Goal: Check status: Check status

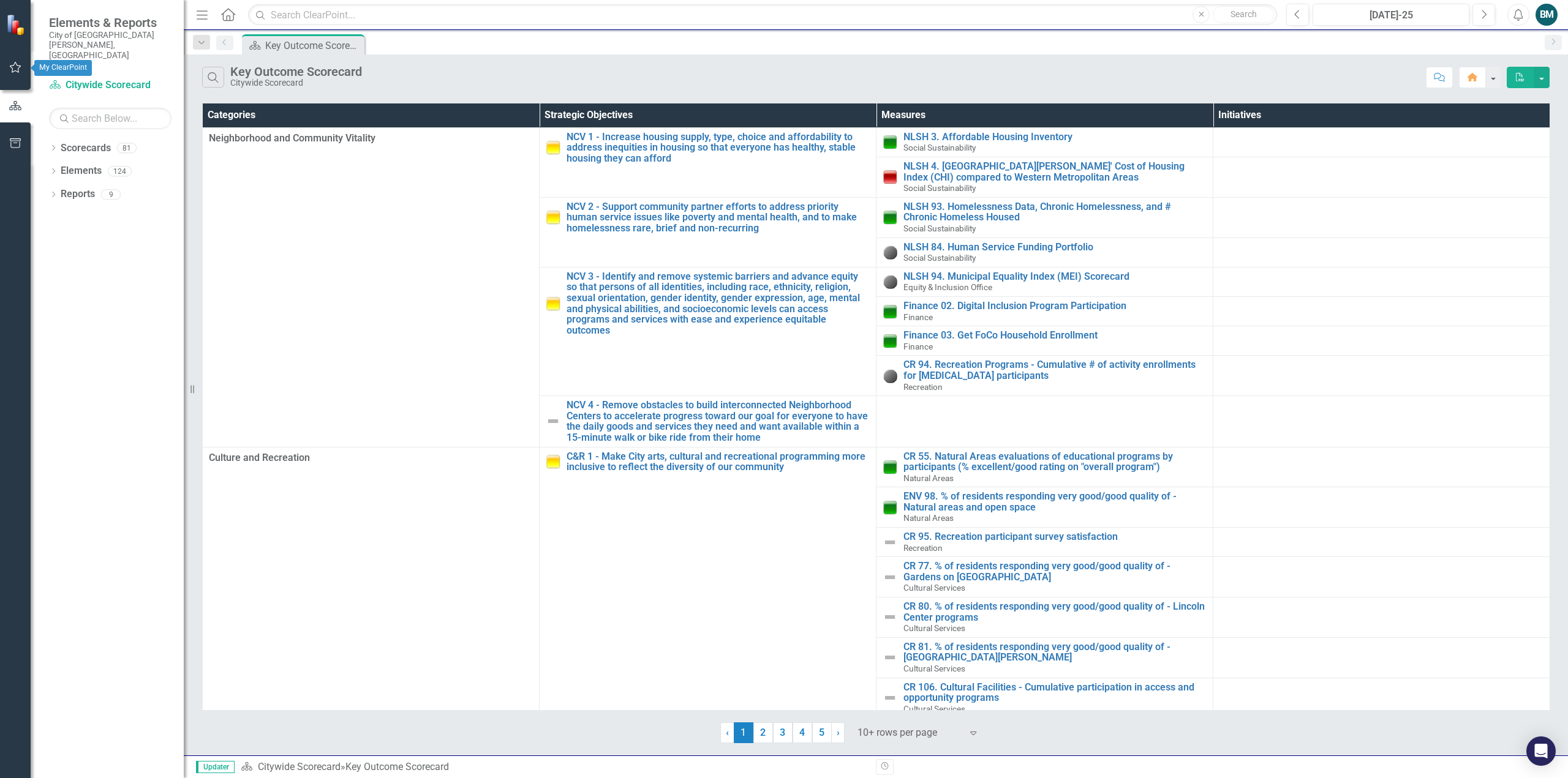
click at [17, 66] on icon "button" at bounding box center [15, 68] width 13 height 10
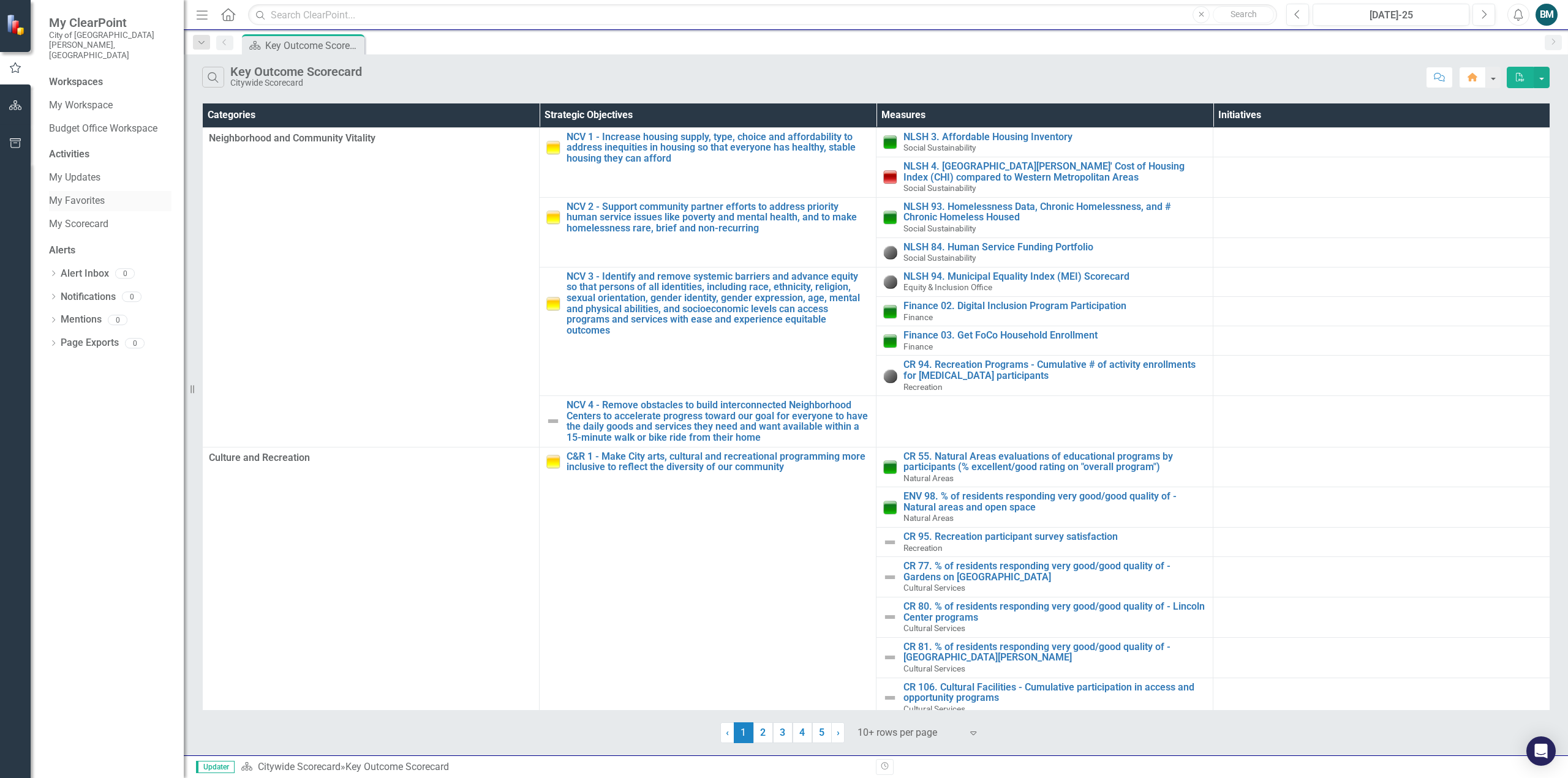
click at [99, 194] on link "My Favorites" at bounding box center [110, 201] width 123 height 14
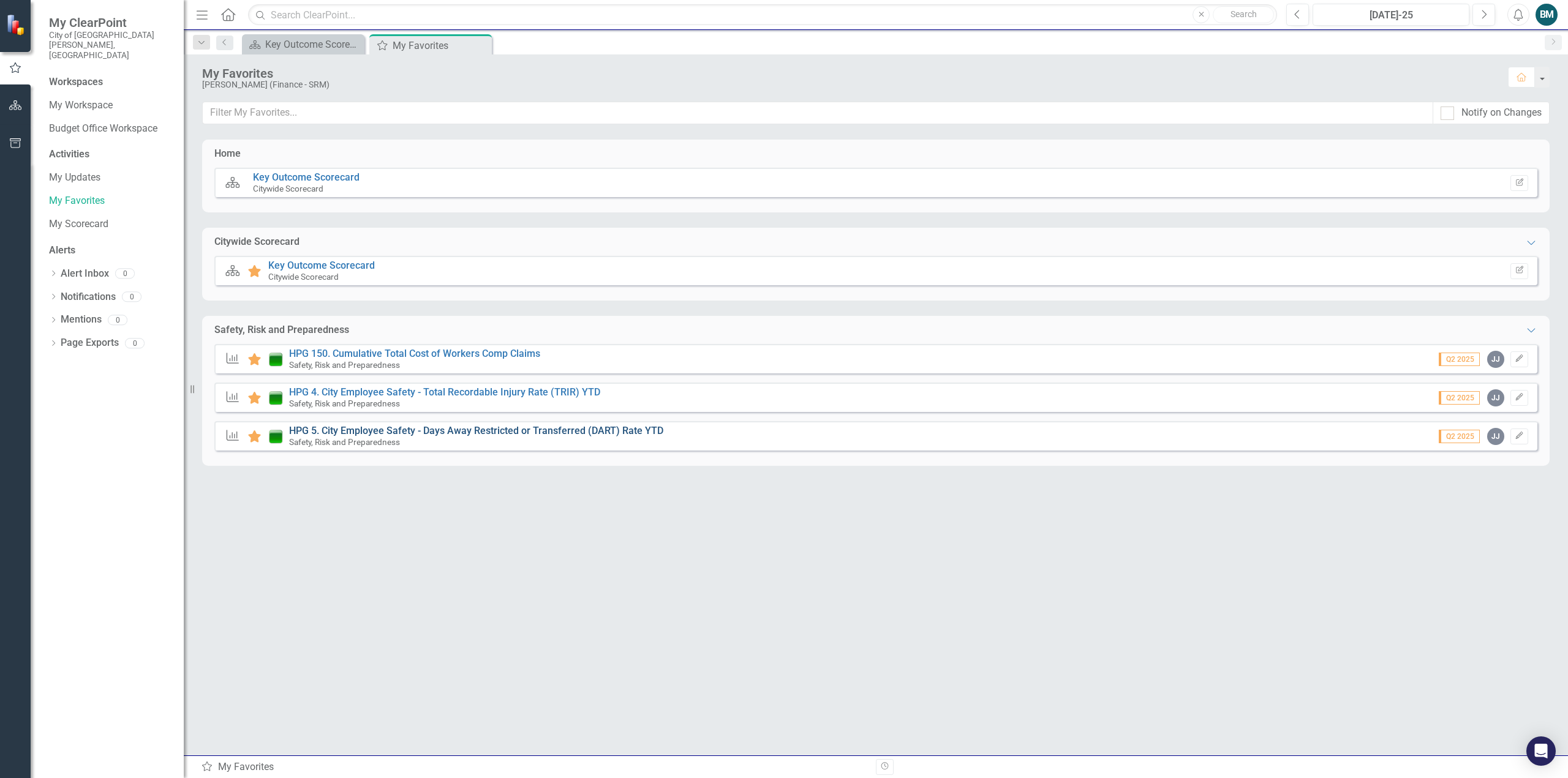
click at [542, 430] on link "HPG 5. City Employee Safety - Days Away Restricted or Transferred (DART) Rate Y…" at bounding box center [476, 431] width 374 height 12
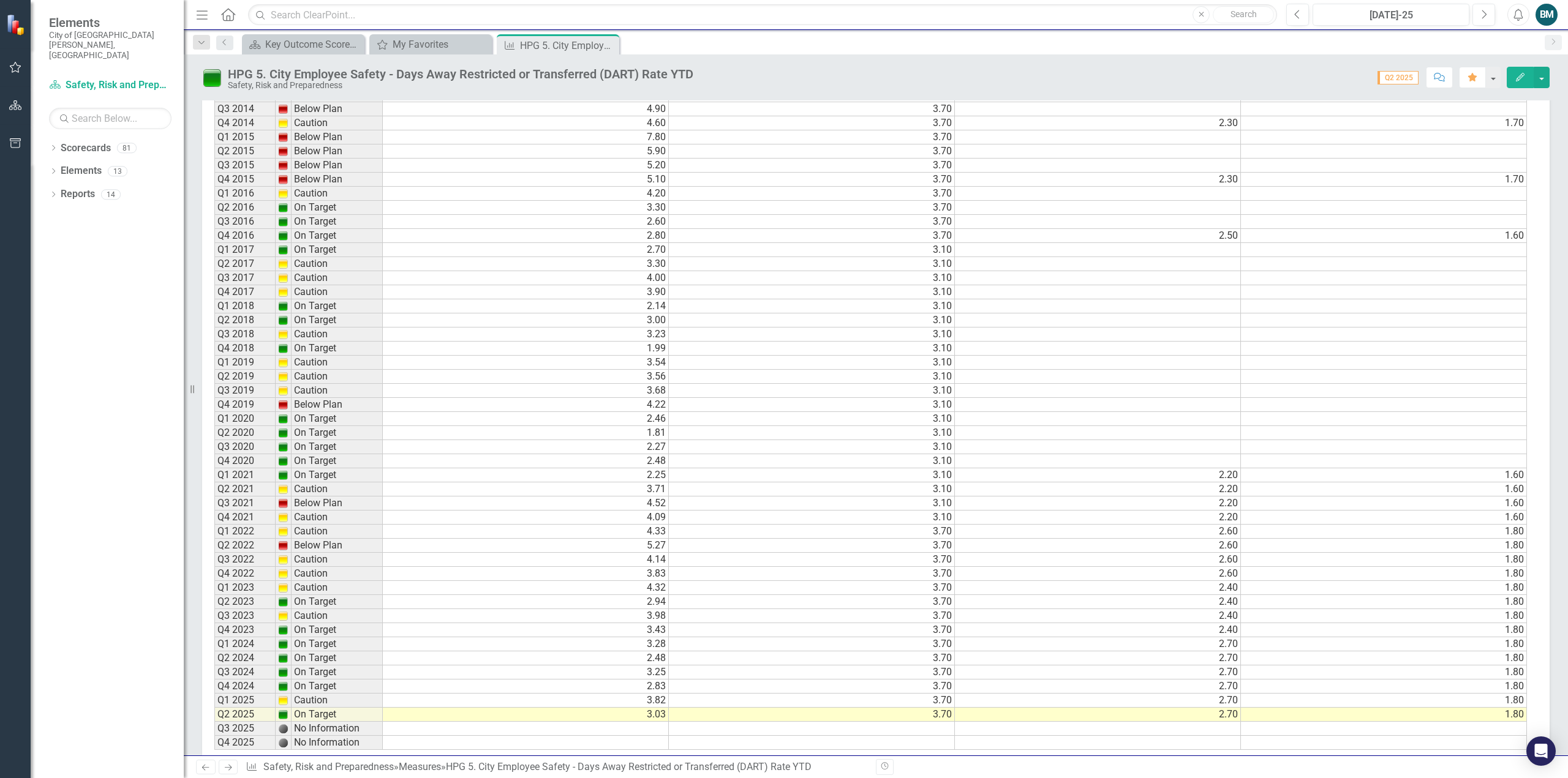
scroll to position [1459, 0]
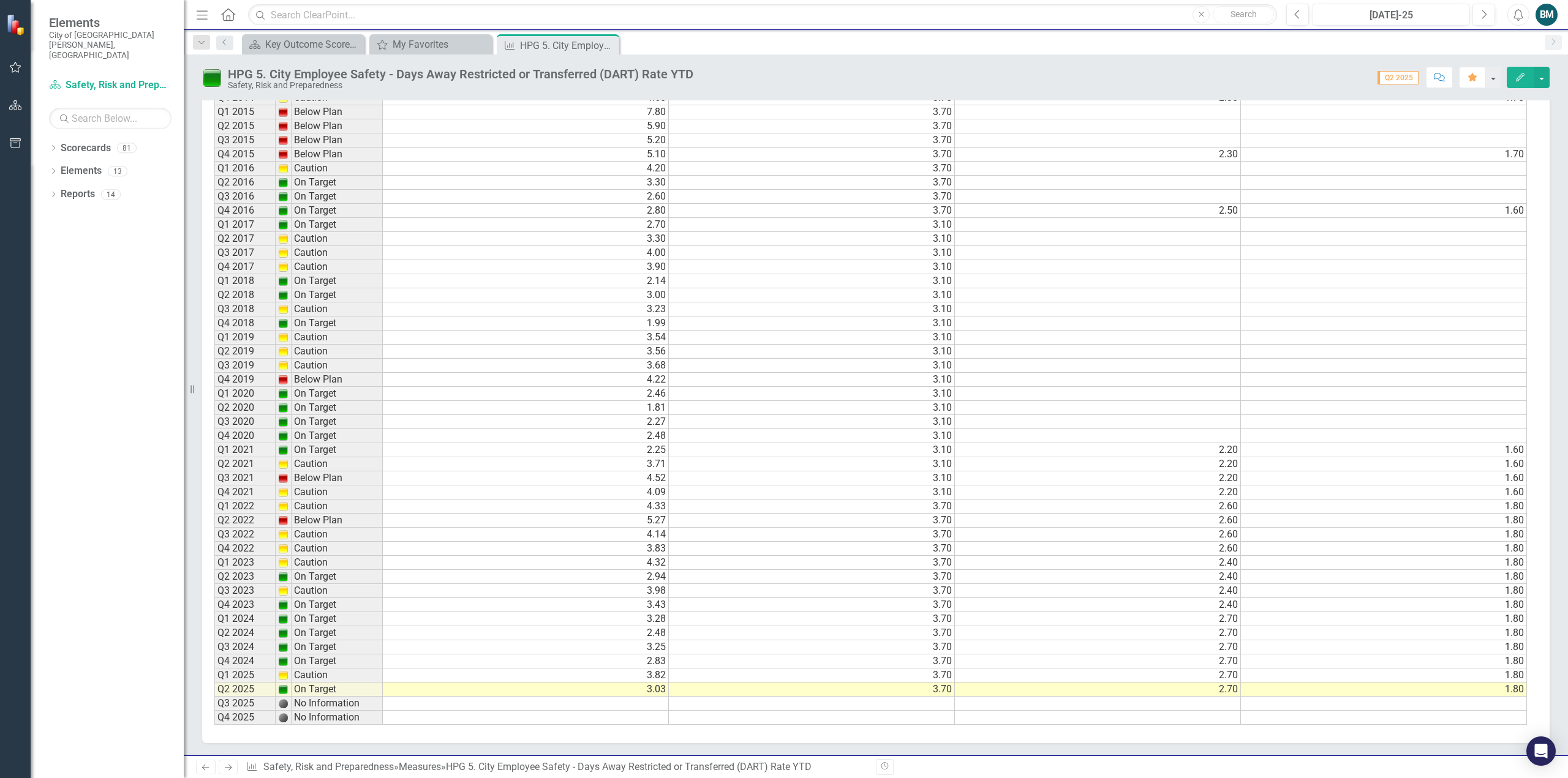
click at [658, 673] on td "3.82" at bounding box center [526, 676] width 286 height 14
click at [662, 660] on td "2.83" at bounding box center [526, 661] width 286 height 14
click at [661, 504] on td "4.33" at bounding box center [526, 507] width 286 height 14
click at [650, 548] on td "3.83" at bounding box center [526, 549] width 286 height 14
click at [661, 607] on td "3.43" at bounding box center [526, 605] width 286 height 14
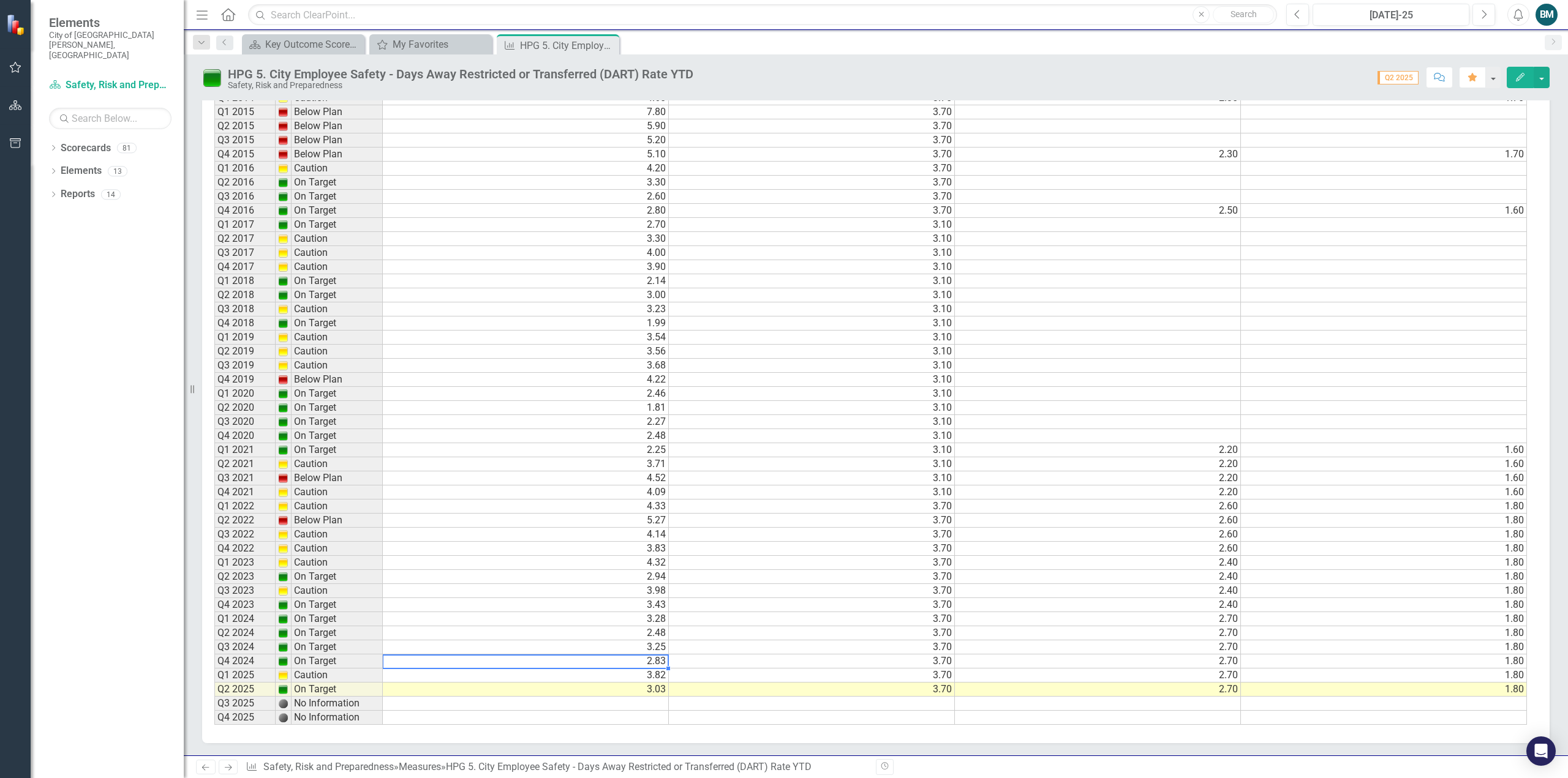
click at [662, 659] on td "2.83" at bounding box center [526, 661] width 286 height 14
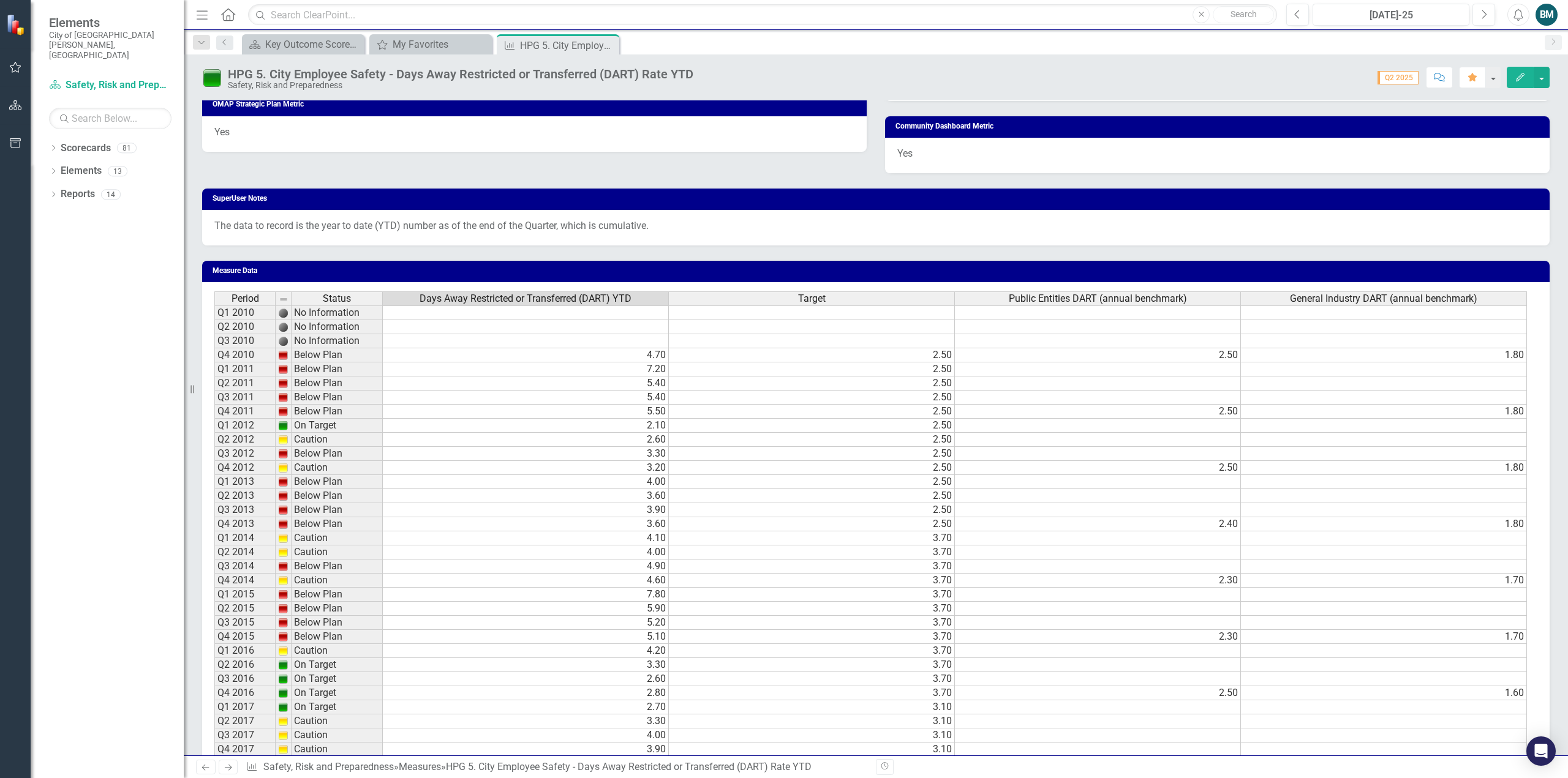
scroll to position [968, 0]
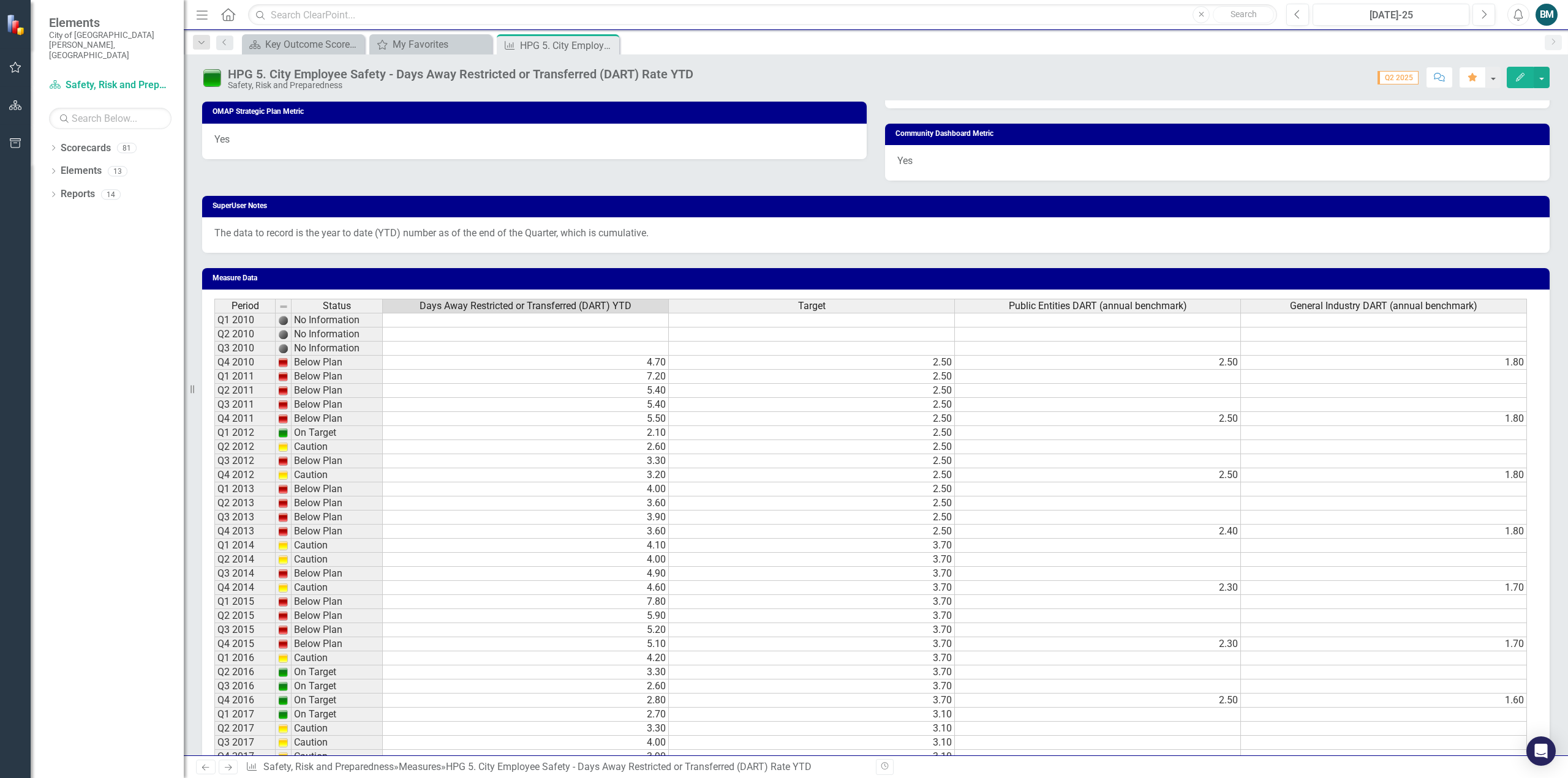
click at [0, 0] on icon at bounding box center [0, 0] width 0 height 0
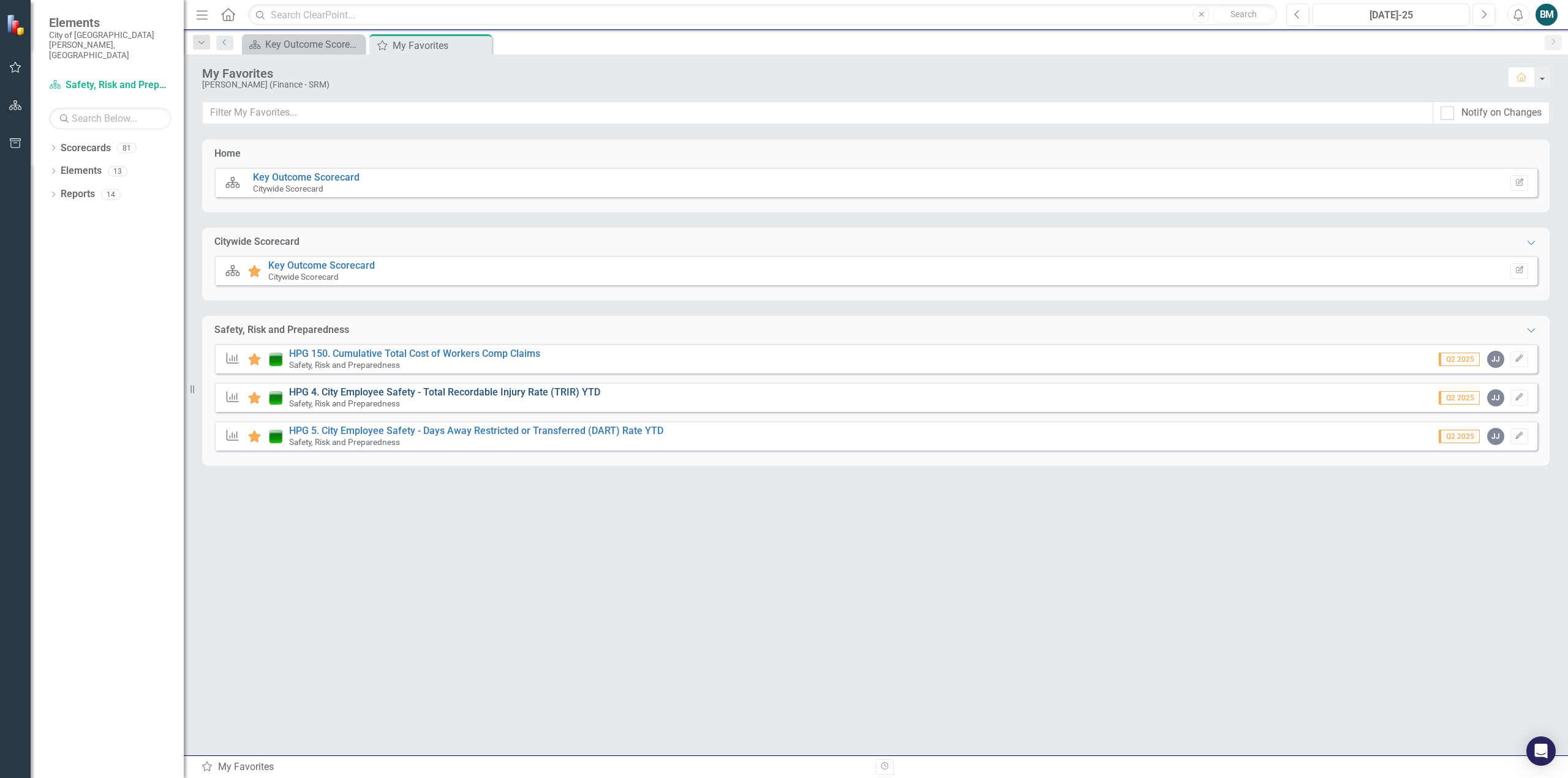
click at [518, 392] on link "HPG 4. City Employee Safety - Total Recordable Injury Rate (TRIR) YTD" at bounding box center [445, 392] width 311 height 12
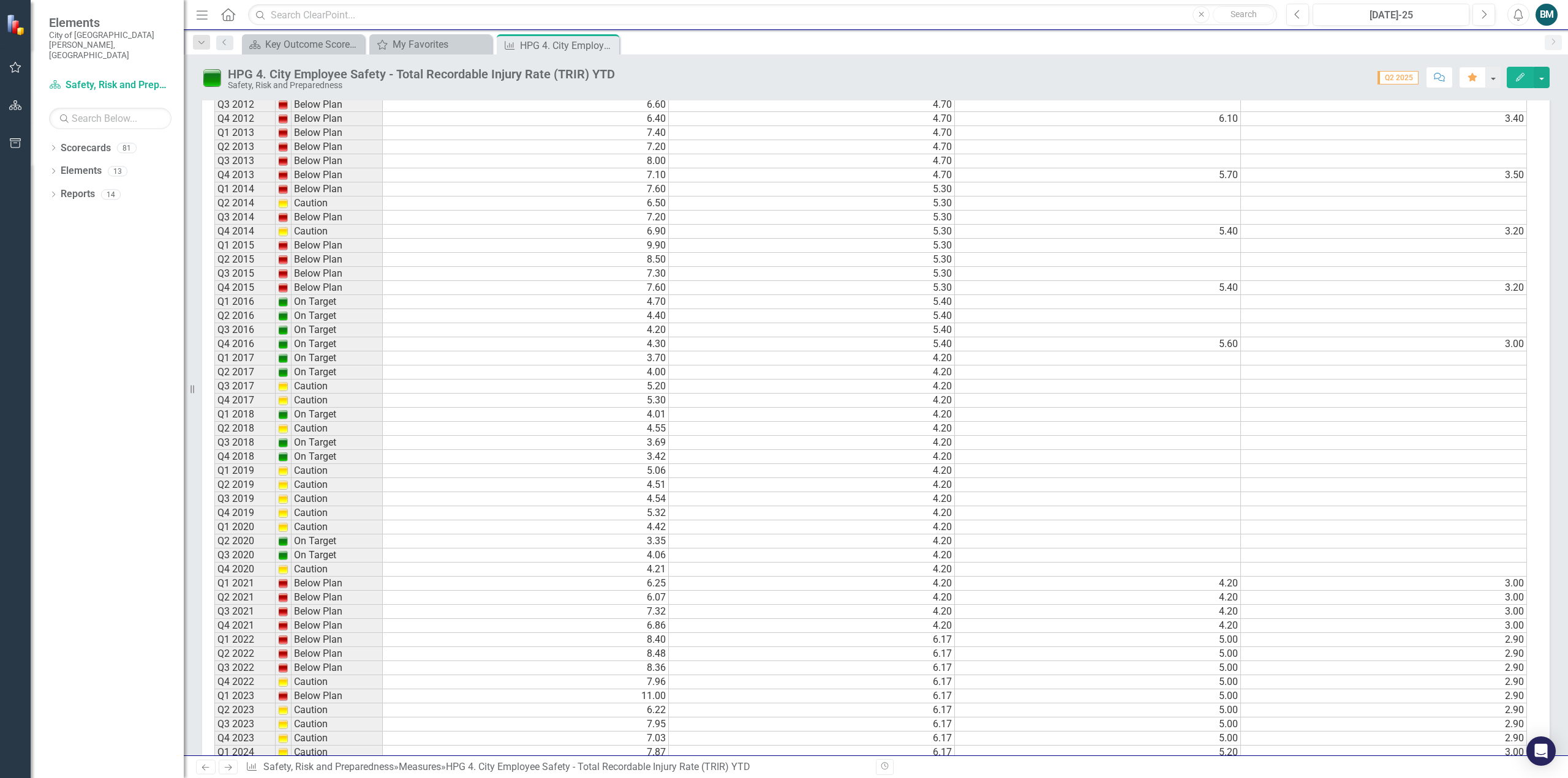
scroll to position [1439, 0]
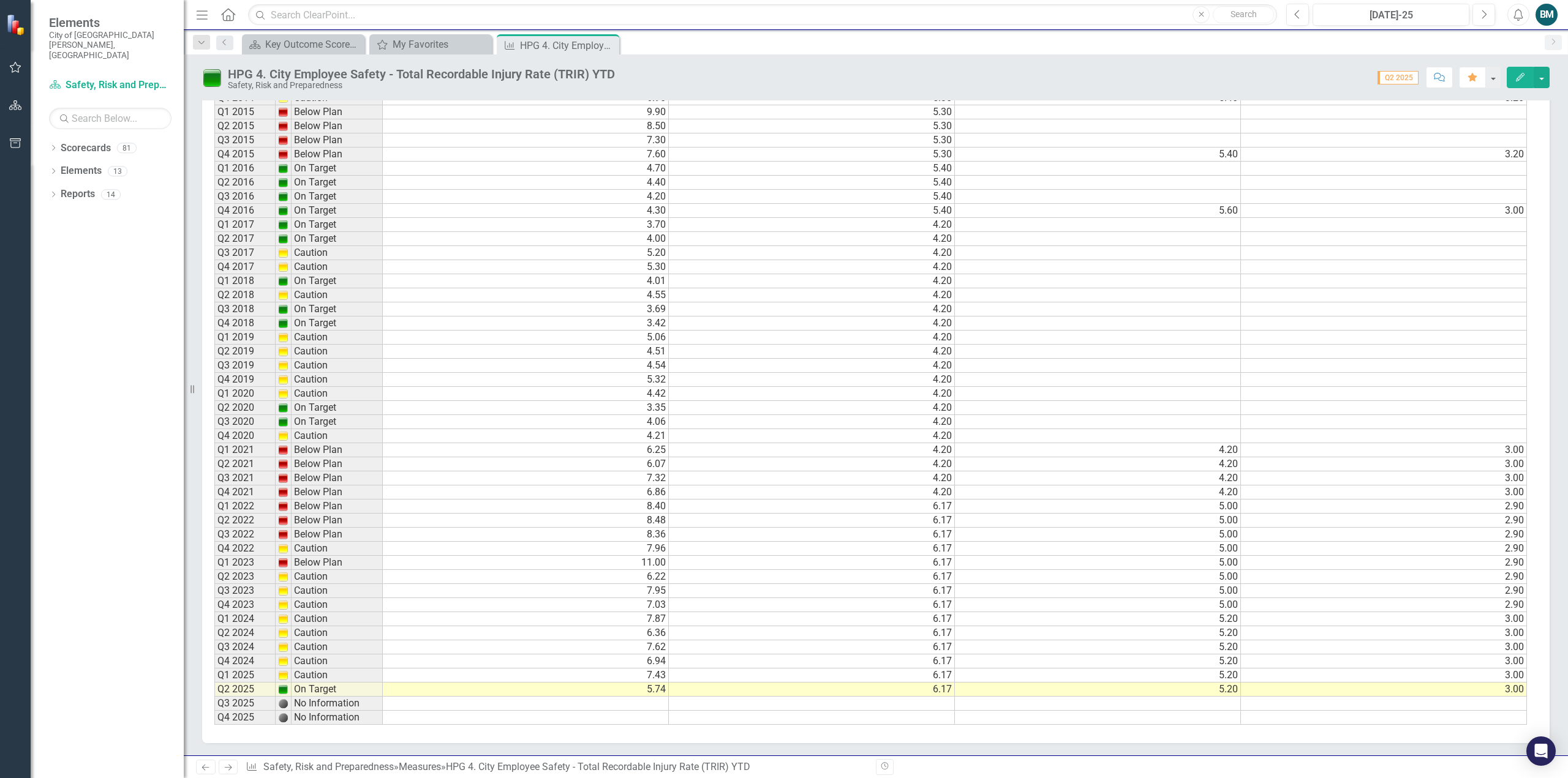
click at [659, 549] on td "7.96" at bounding box center [526, 549] width 286 height 14
click at [317, 566] on td "Below Plan" at bounding box center [337, 562] width 91 height 14
click at [315, 548] on td "Caution" at bounding box center [337, 549] width 91 height 14
click at [658, 550] on td "7.96" at bounding box center [526, 549] width 286 height 14
click at [658, 605] on td "7.03" at bounding box center [526, 605] width 286 height 14
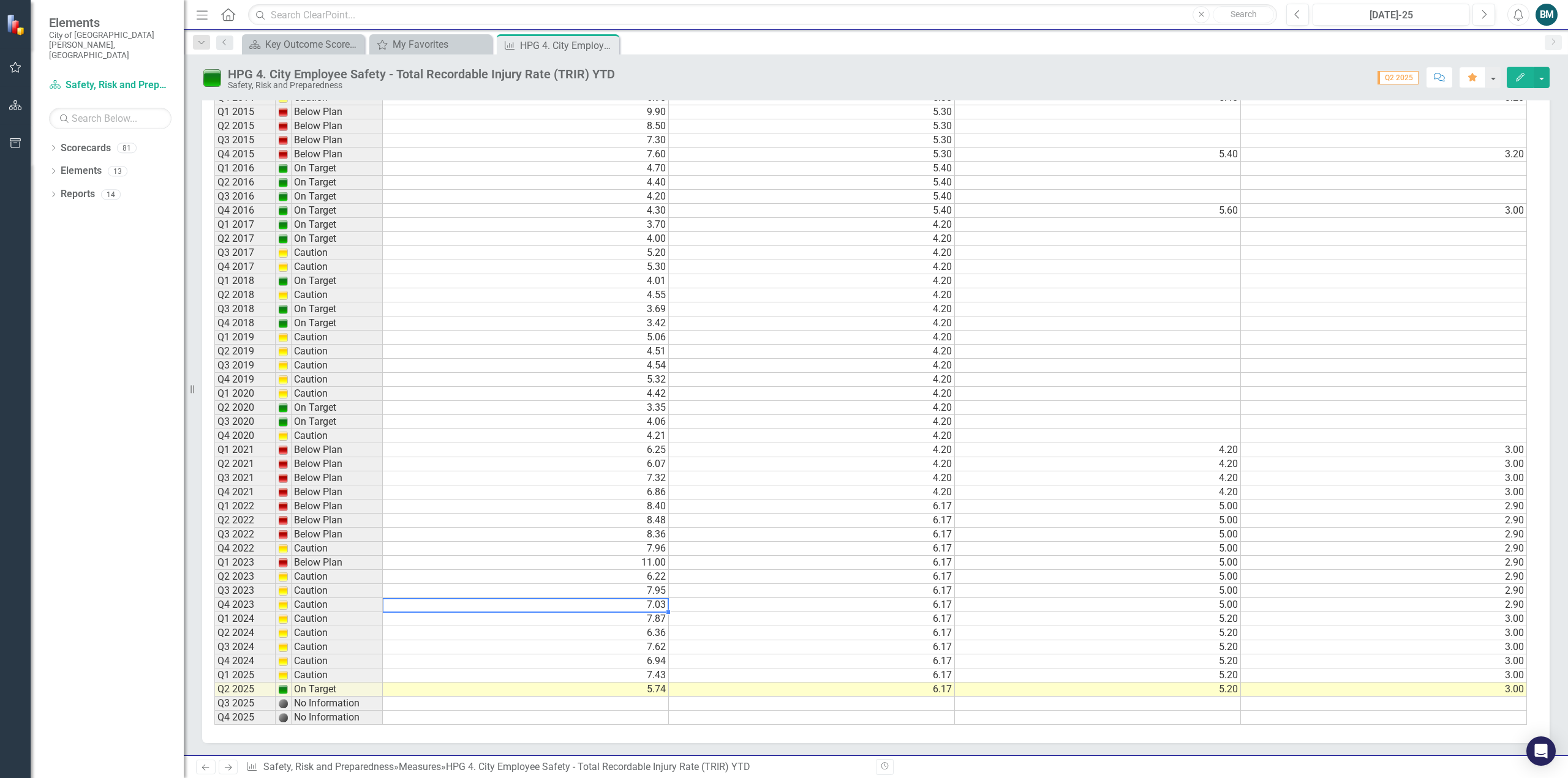
click at [659, 661] on td "6.94" at bounding box center [526, 661] width 286 height 14
click at [658, 688] on td "5.74" at bounding box center [526, 689] width 286 height 14
